Goal: Task Accomplishment & Management: Use online tool/utility

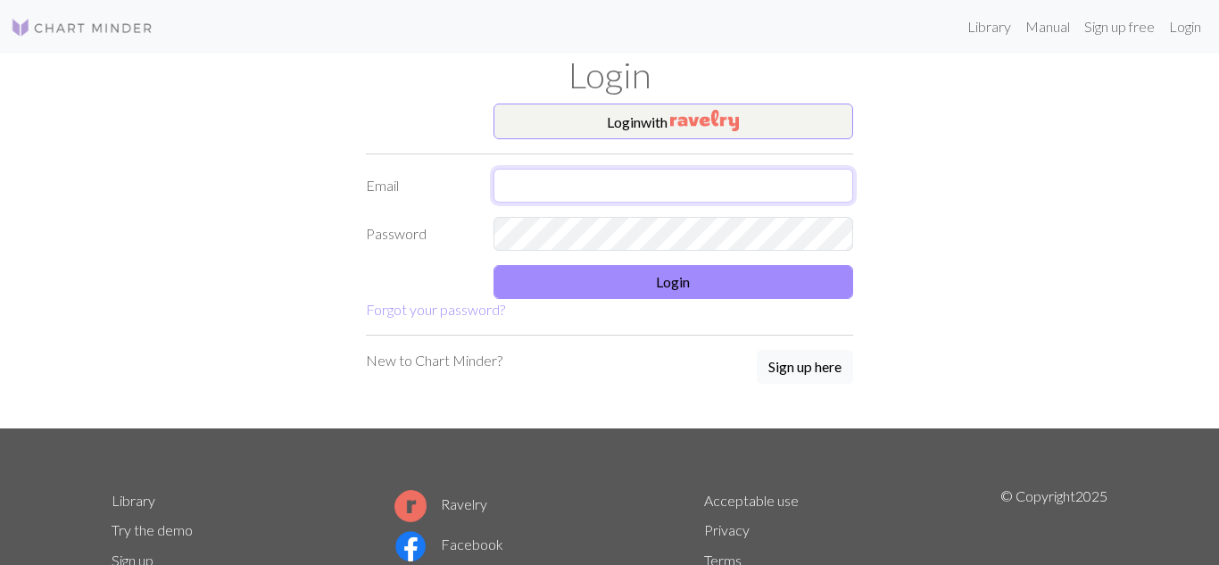
type input "[EMAIL_ADDRESS][DOMAIN_NAME]"
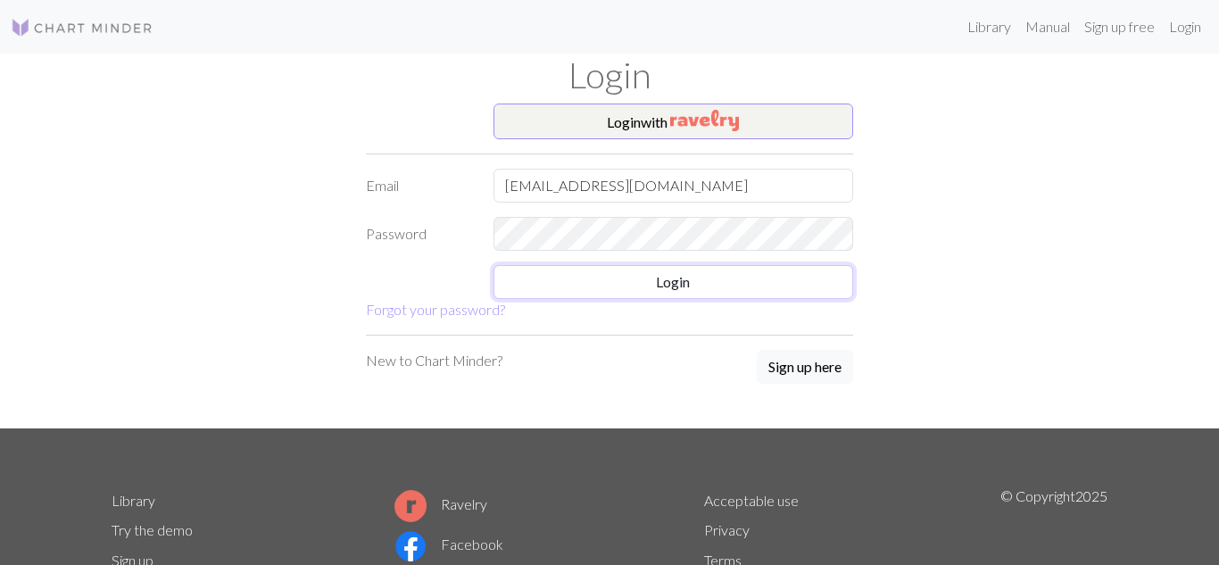
click at [596, 286] on button "Login" at bounding box center [673, 282] width 360 height 34
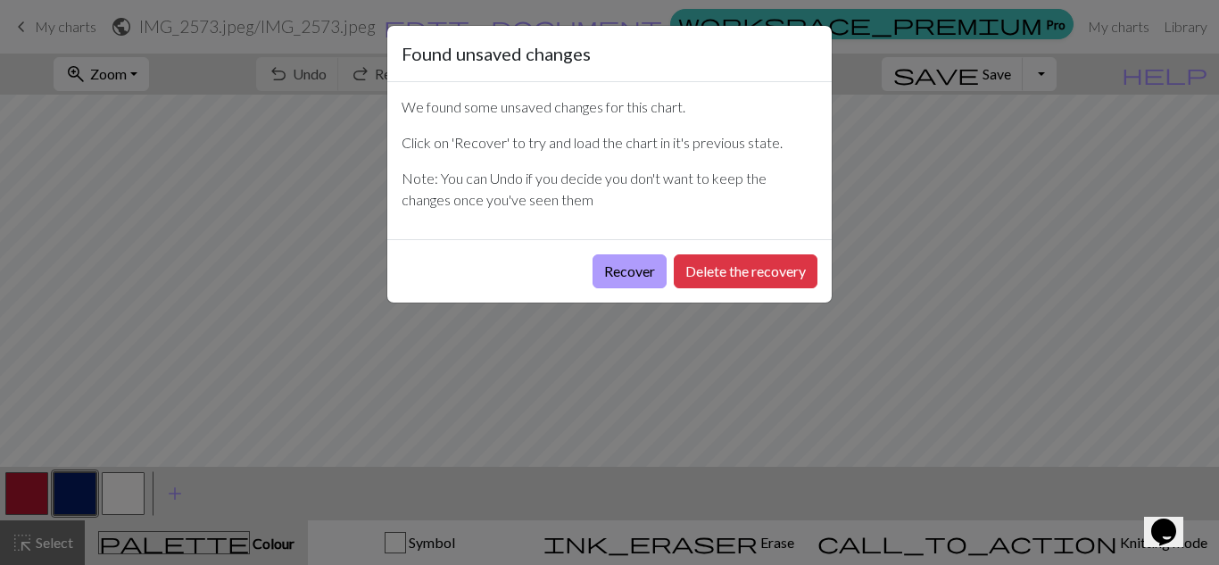
click at [625, 267] on button "Recover" at bounding box center [629, 271] width 74 height 34
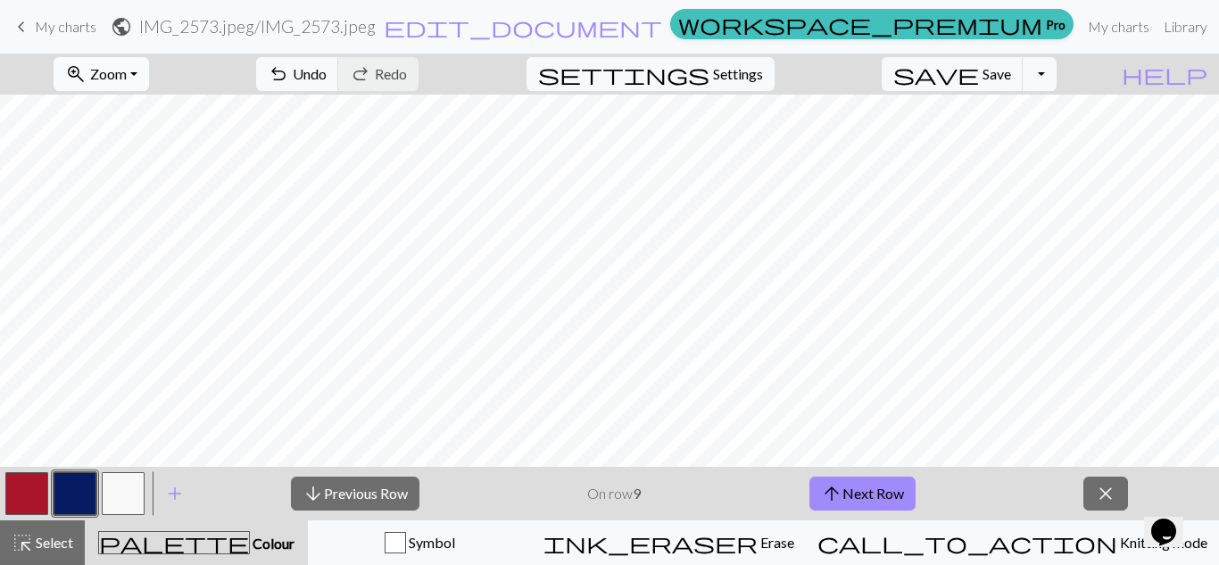
click at [87, 68] on span "zoom_in" at bounding box center [75, 74] width 21 height 25
click at [137, 141] on button "Fit width" at bounding box center [124, 142] width 141 height 29
